Goal: Transaction & Acquisition: Purchase product/service

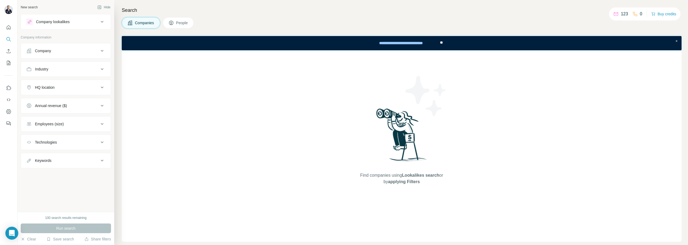
click at [665, 15] on button "Buy credits" at bounding box center [663, 14] width 25 height 8
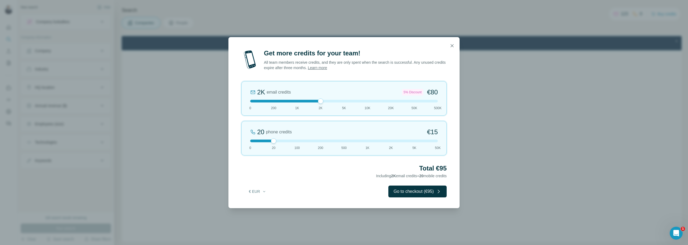
drag, startPoint x: 273, startPoint y: 100, endPoint x: 325, endPoint y: 99, distance: 52.2
click at [325, 99] on div "2K email credits 5% Discount €80 0 200 1K 2K 5K 10K 20K 50K 500K" at bounding box center [343, 98] width 205 height 34
drag, startPoint x: 273, startPoint y: 141, endPoint x: 315, endPoint y: 141, distance: 42.5
click at [315, 141] on div at bounding box center [344, 140] width 188 height 3
drag, startPoint x: 319, startPoint y: 101, endPoint x: 297, endPoint y: 102, distance: 22.3
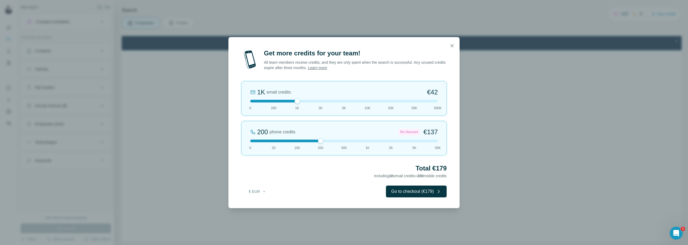
click at [297, 102] on div at bounding box center [297, 100] width 5 height 5
click at [319, 142] on div at bounding box center [320, 140] width 5 height 5
drag, startPoint x: 296, startPoint y: 101, endPoint x: 312, endPoint y: 102, distance: 16.4
click at [312, 102] on div at bounding box center [344, 101] width 188 height 3
click at [418, 192] on button "Go to checkout (€217)" at bounding box center [416, 191] width 61 height 12
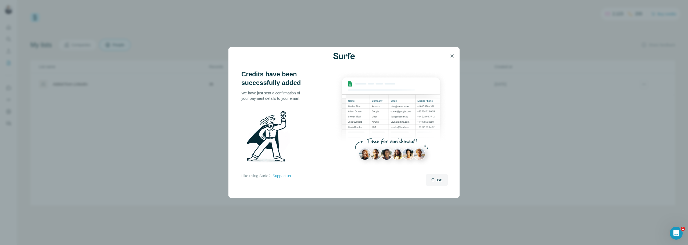
click at [438, 179] on span "Close" at bounding box center [436, 180] width 11 height 6
click at [436, 182] on span "Close" at bounding box center [436, 180] width 11 height 6
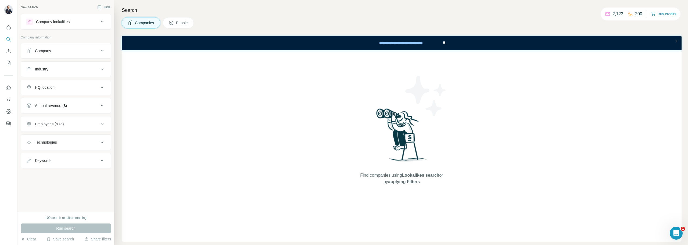
click at [75, 24] on div "Company lookalikes" at bounding box center [62, 22] width 73 height 6
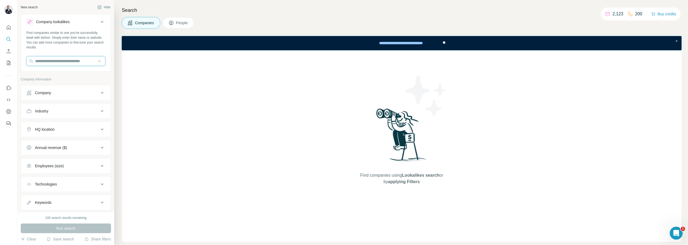
click at [64, 63] on input "text" at bounding box center [65, 61] width 79 height 10
click at [74, 20] on div "Company lookalikes" at bounding box center [62, 22] width 73 height 6
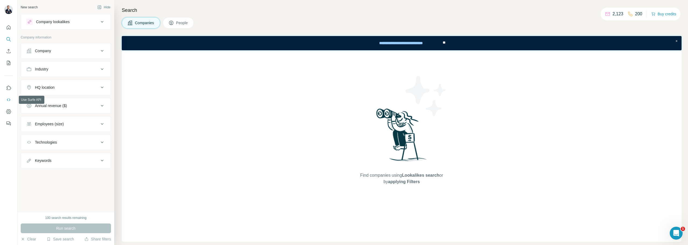
click at [7, 101] on icon "Use Surfe API" at bounding box center [8, 99] width 5 height 5
click at [7, 97] on button "Use Surfe API" at bounding box center [8, 100] width 9 height 10
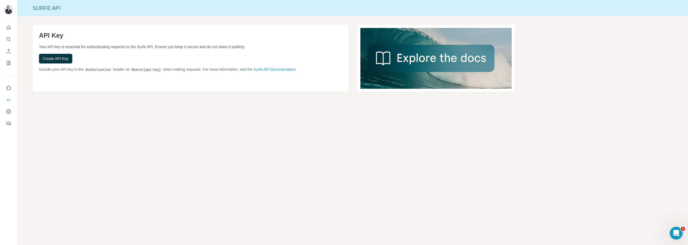
click at [55, 61] on span "Create API Key" at bounding box center [56, 58] width 26 height 5
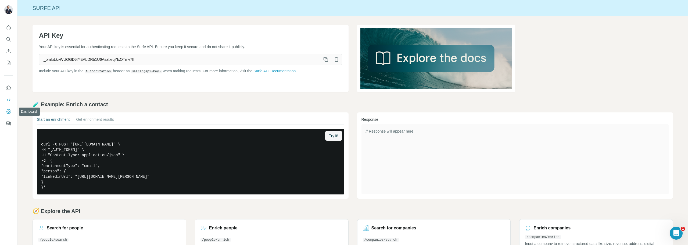
click at [7, 112] on icon "Dashboard" at bounding box center [8, 111] width 5 height 5
